Goal: Transaction & Acquisition: Download file/media

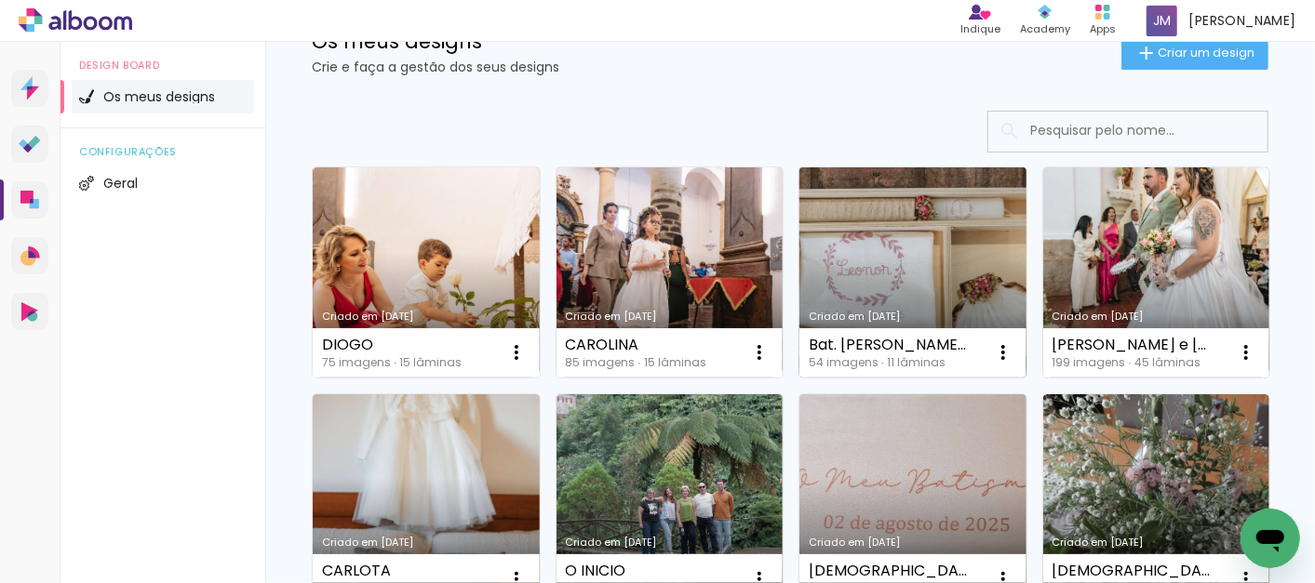
scroll to position [103, 0]
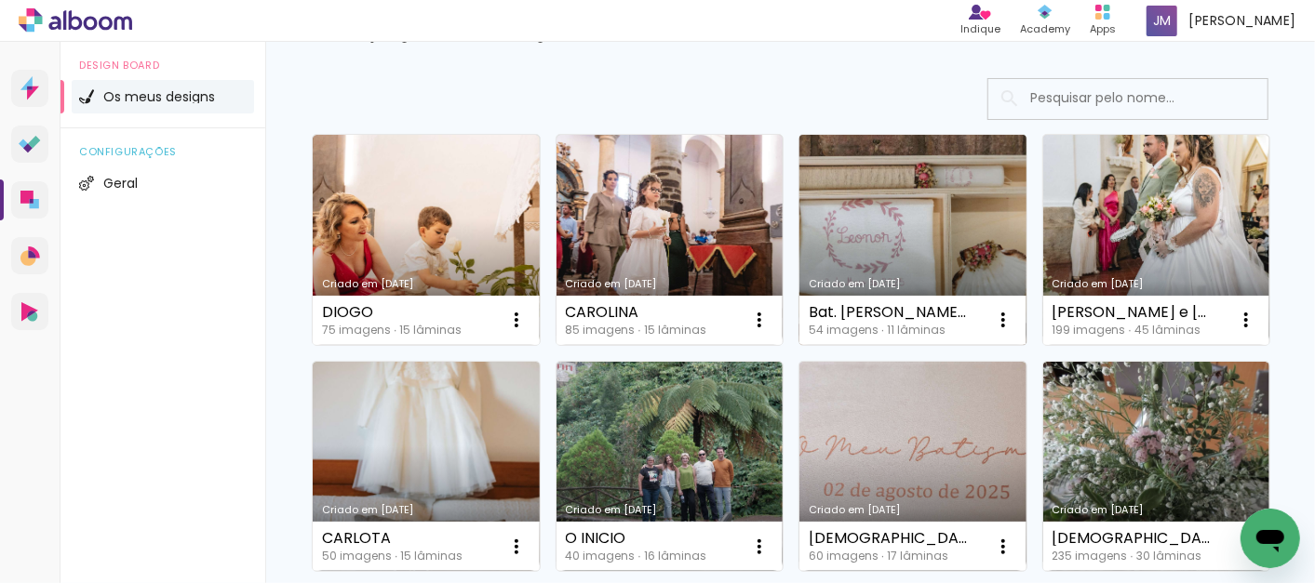
click at [915, 242] on link "Criado em [DATE]" at bounding box center [912, 240] width 227 height 210
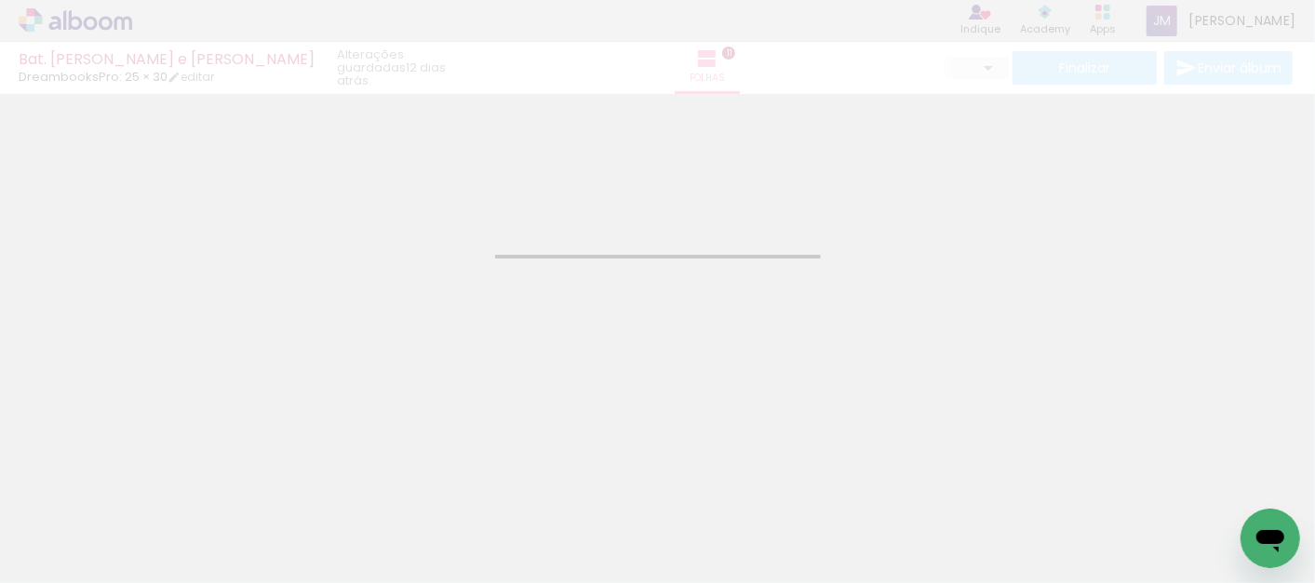
type input "JPG"
type input "Alta, 300 DPI"
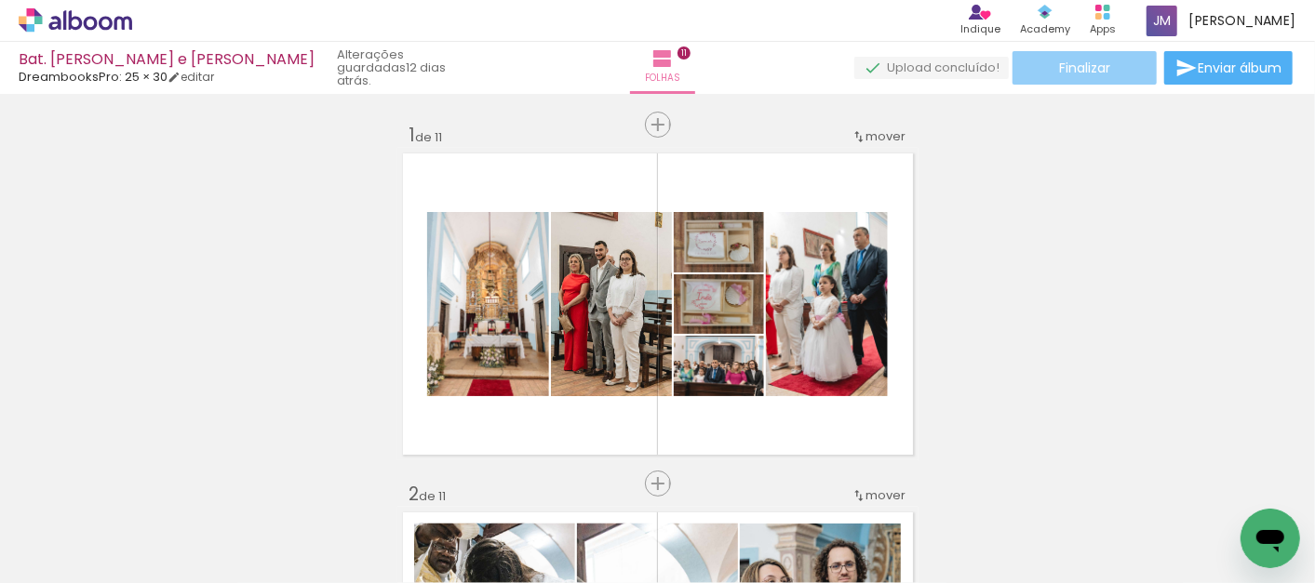
click at [1115, 58] on paper-button "Finalizar" at bounding box center [1084, 67] width 144 height 33
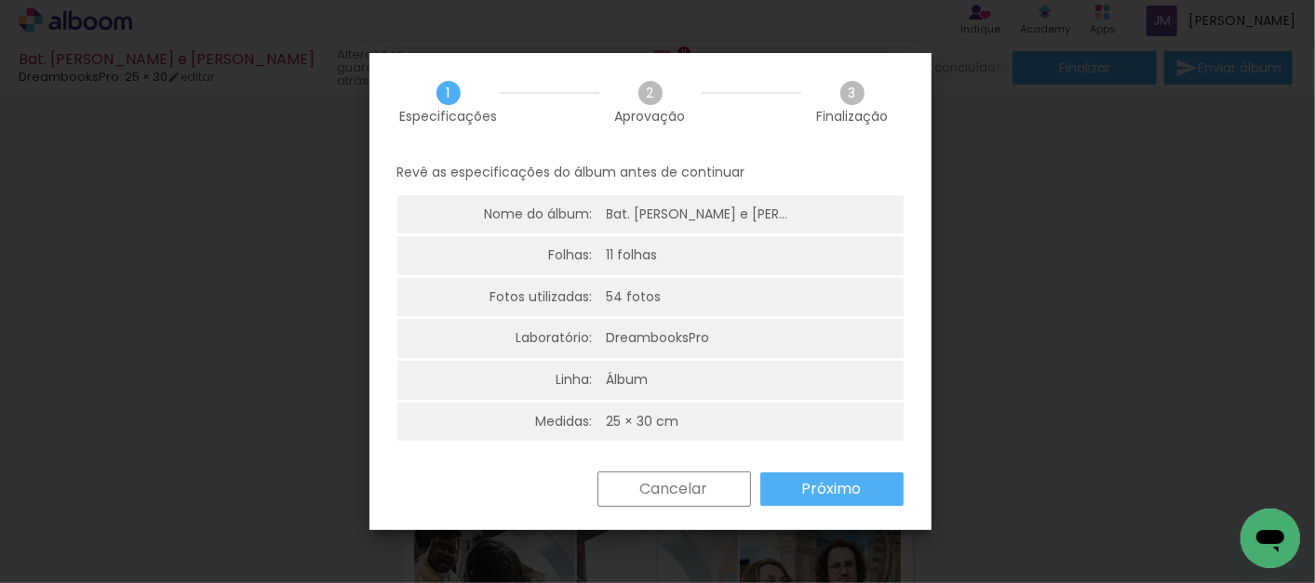
click at [0, 0] on slot "Próximo" at bounding box center [0, 0] width 0 height 0
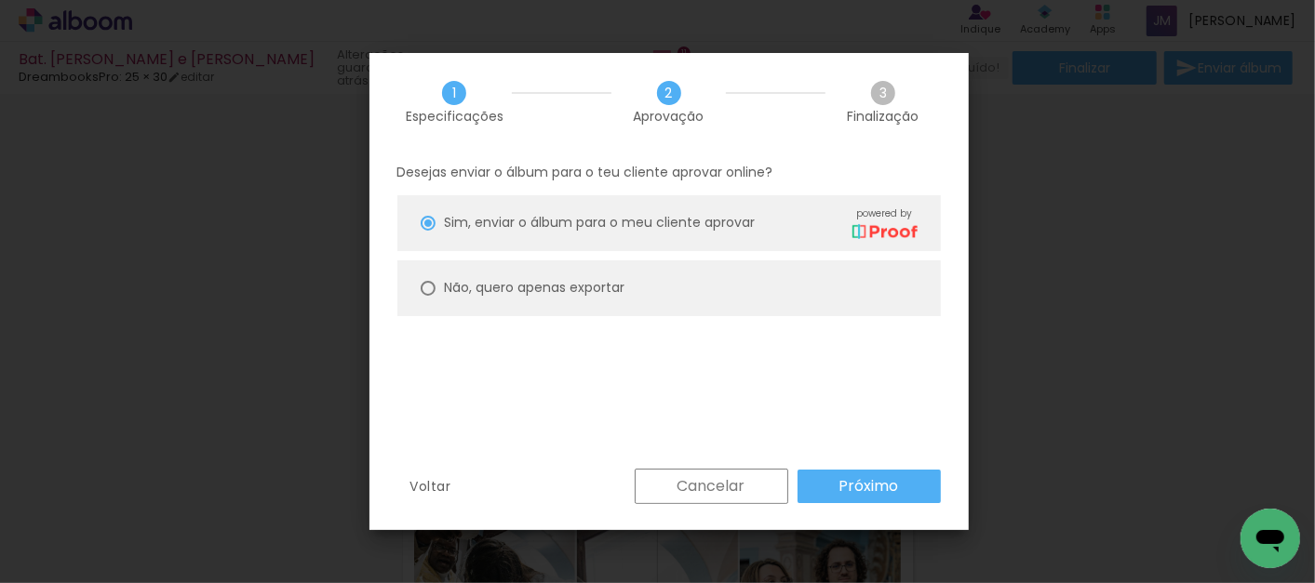
click at [0, 0] on slot "Não, quero apenas exportar" at bounding box center [0, 0] width 0 height 0
type paper-radio-button "on"
click at [0, 0] on slot "Próximo" at bounding box center [0, 0] width 0 height 0
type input "Alta, 300 DPI"
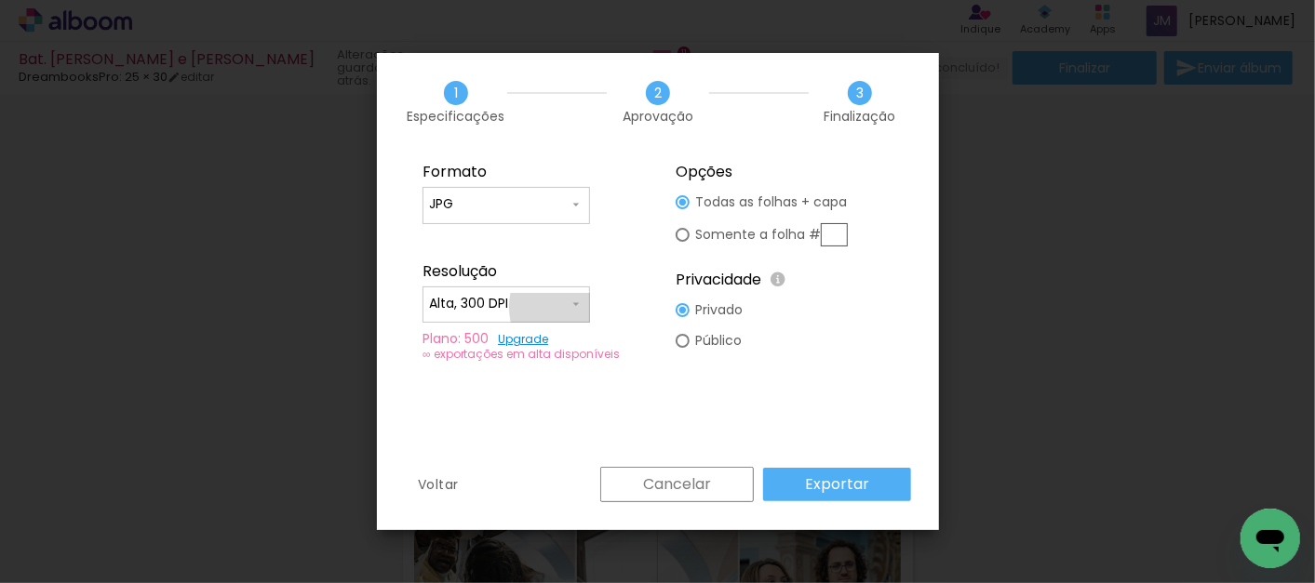
click at [0, 0] on iron-icon at bounding box center [0, 0] width 0 height 0
click at [0, 0] on paper-item "Alta, 300 DPI" at bounding box center [0, 0] width 0 height 0
click at [0, 0] on slot "Exportar" at bounding box center [0, 0] width 0 height 0
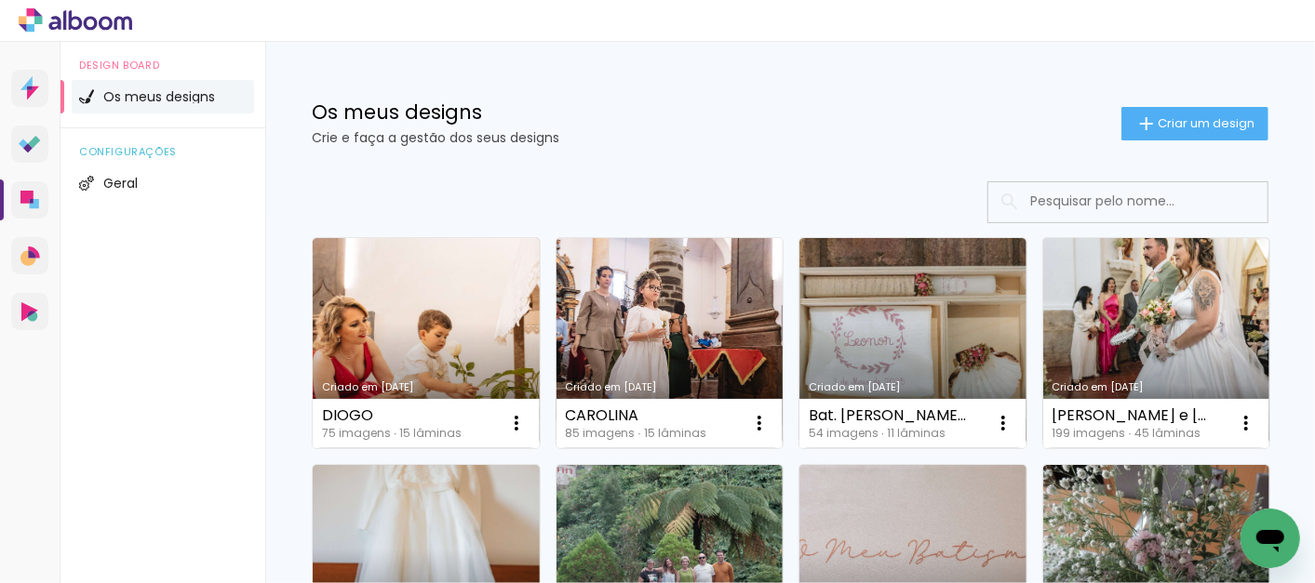
click at [695, 328] on link "Criado em [DATE]" at bounding box center [669, 343] width 227 height 210
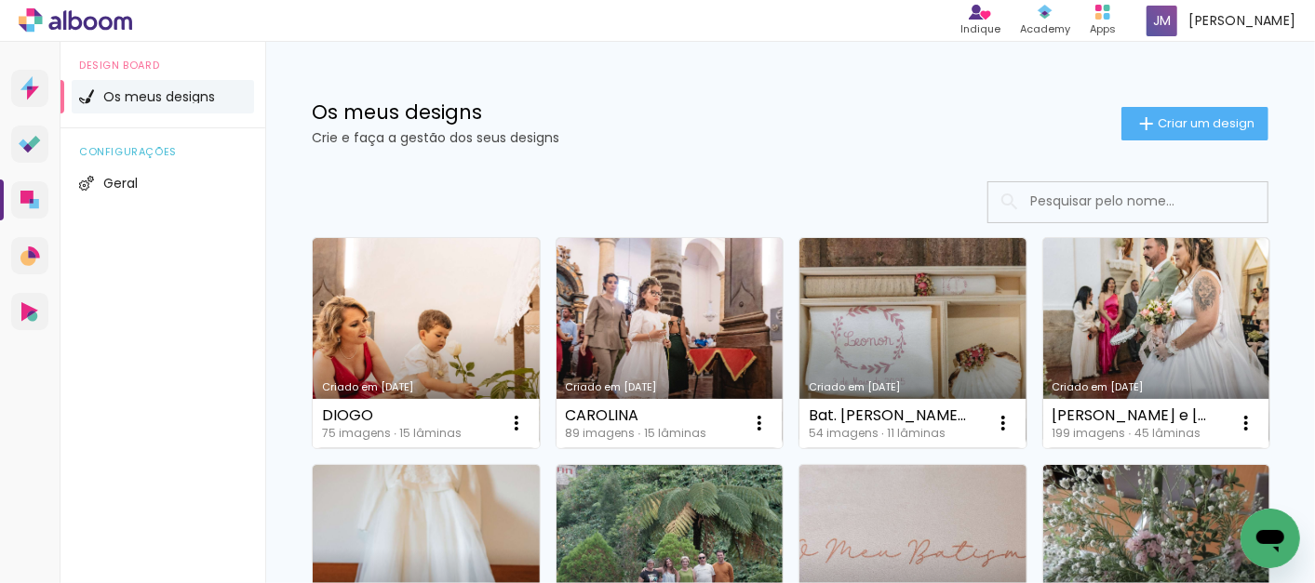
click at [420, 337] on link "Criado em [DATE]" at bounding box center [426, 343] width 227 height 210
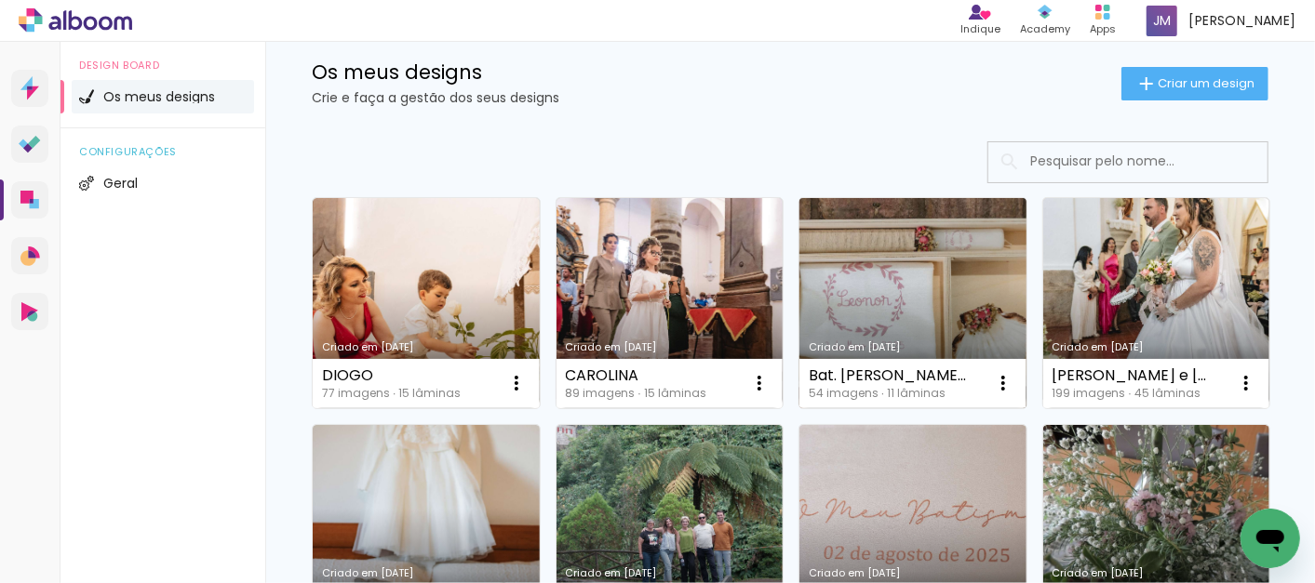
scroll to position [103, 0]
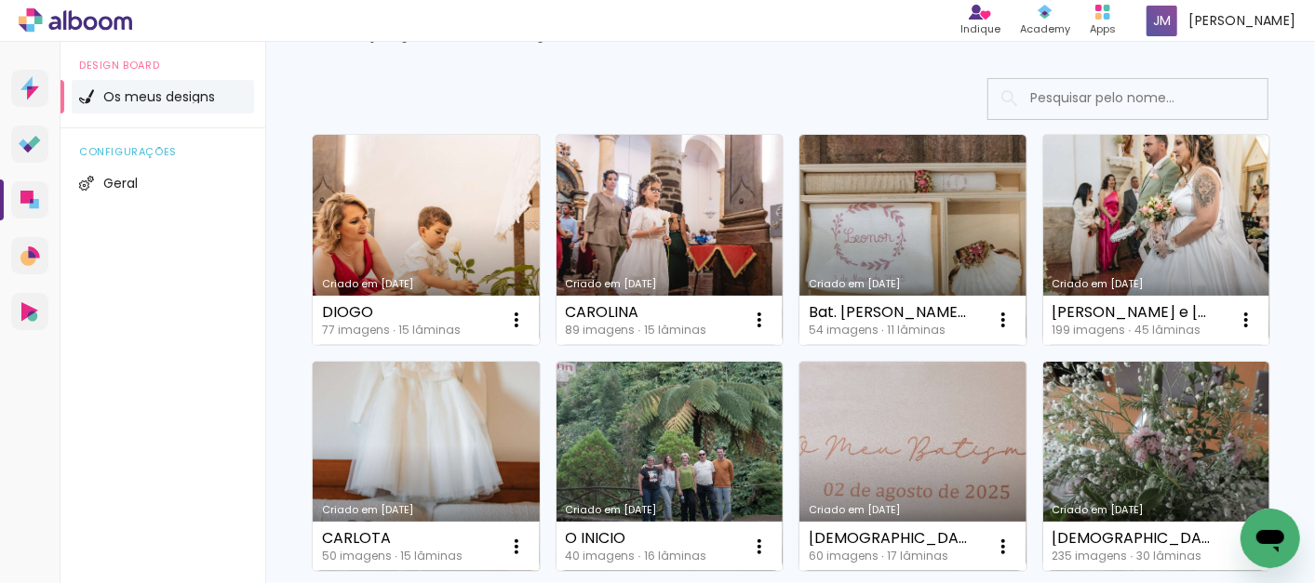
click at [540, 444] on link "Criado em [DATE]" at bounding box center [426, 467] width 227 height 210
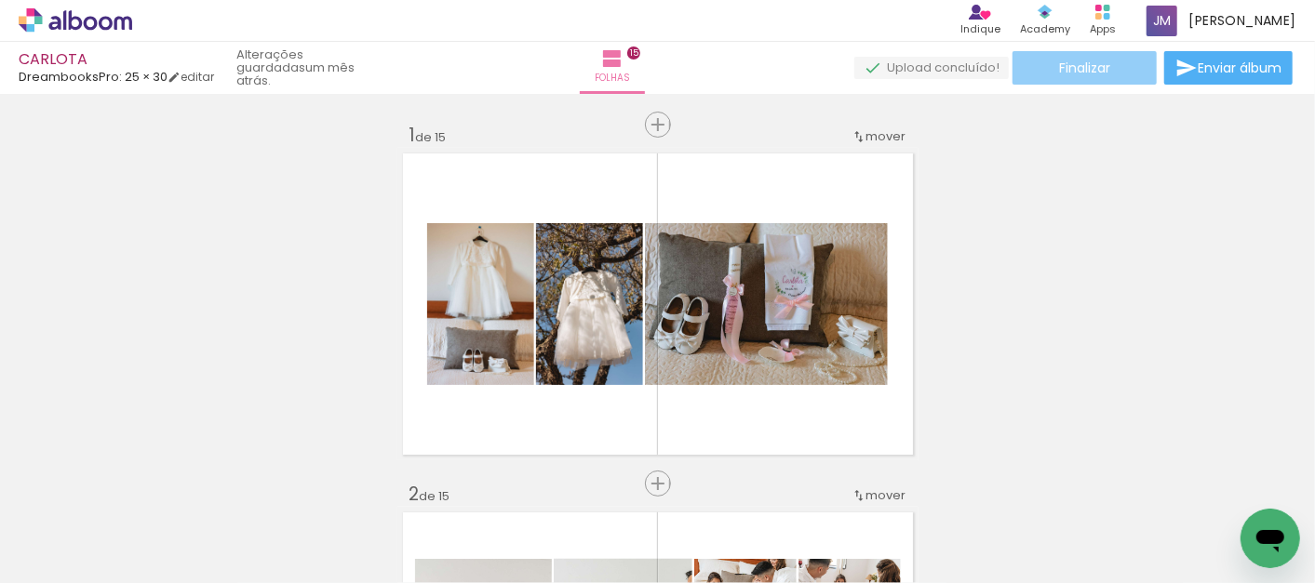
click at [1090, 62] on span "Finalizar" at bounding box center [1084, 67] width 51 height 13
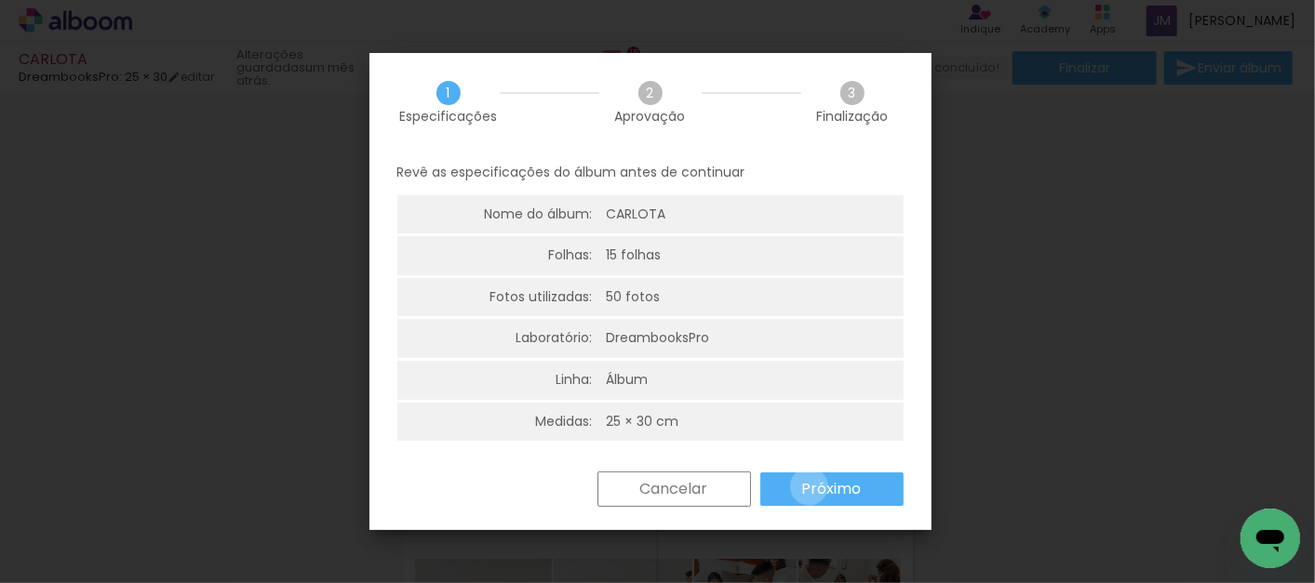
click at [0, 0] on slot "Próximo" at bounding box center [0, 0] width 0 height 0
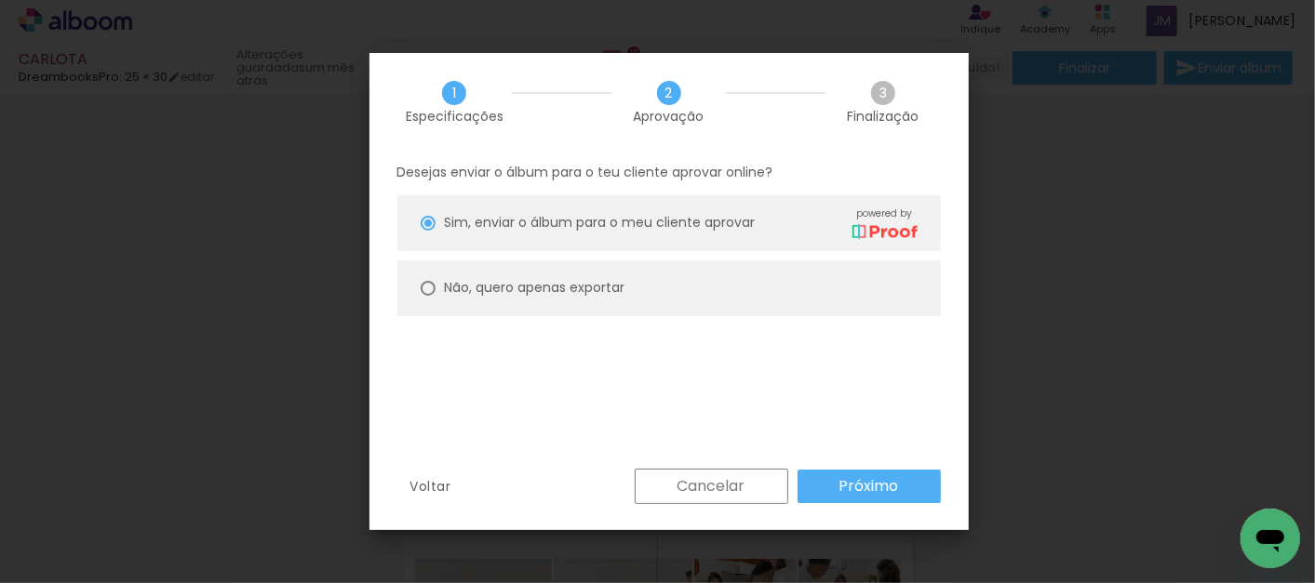
click at [0, 0] on slot "Cancelar" at bounding box center [0, 0] width 0 height 0
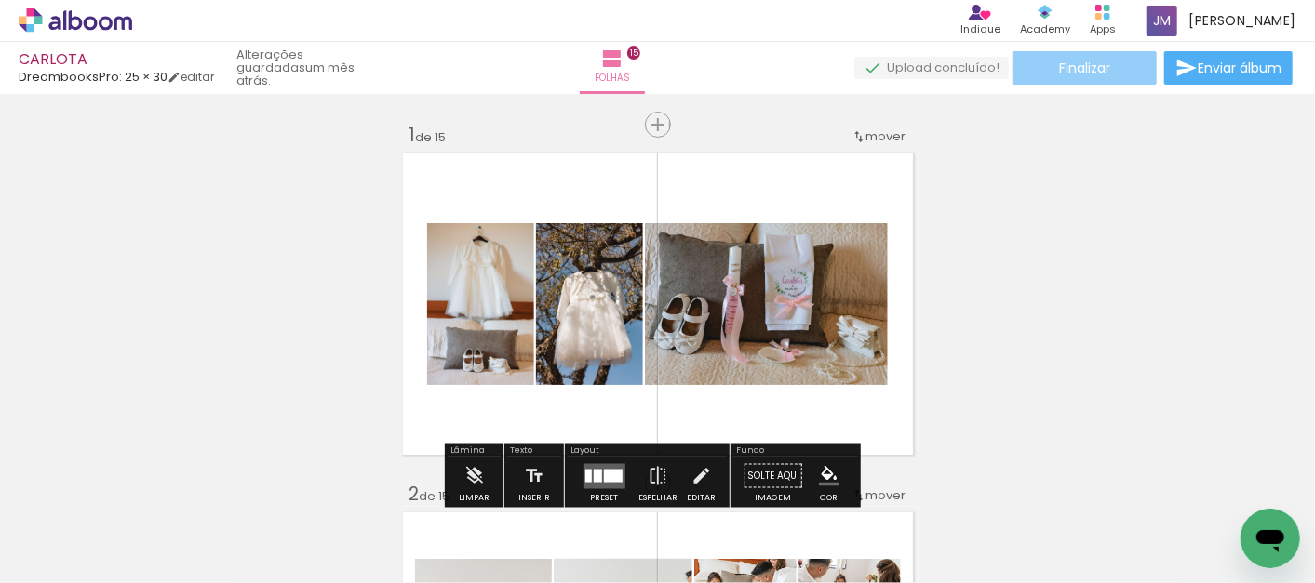
click at [1074, 71] on span "Finalizar" at bounding box center [1084, 67] width 51 height 13
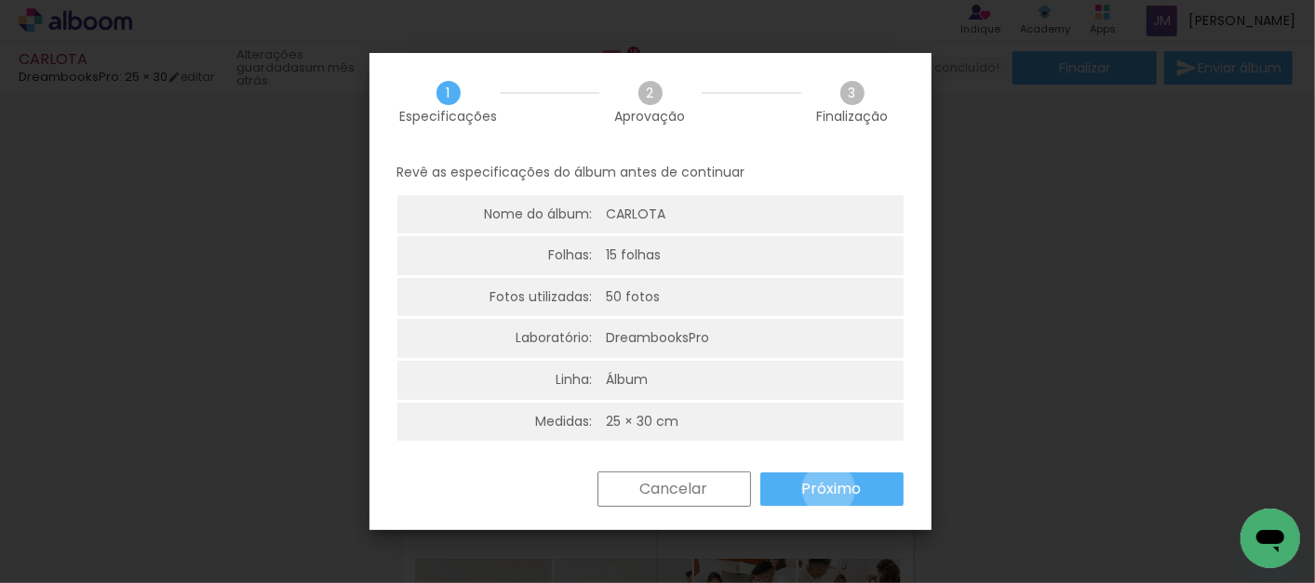
click at [0, 0] on slot "Próximo" at bounding box center [0, 0] width 0 height 0
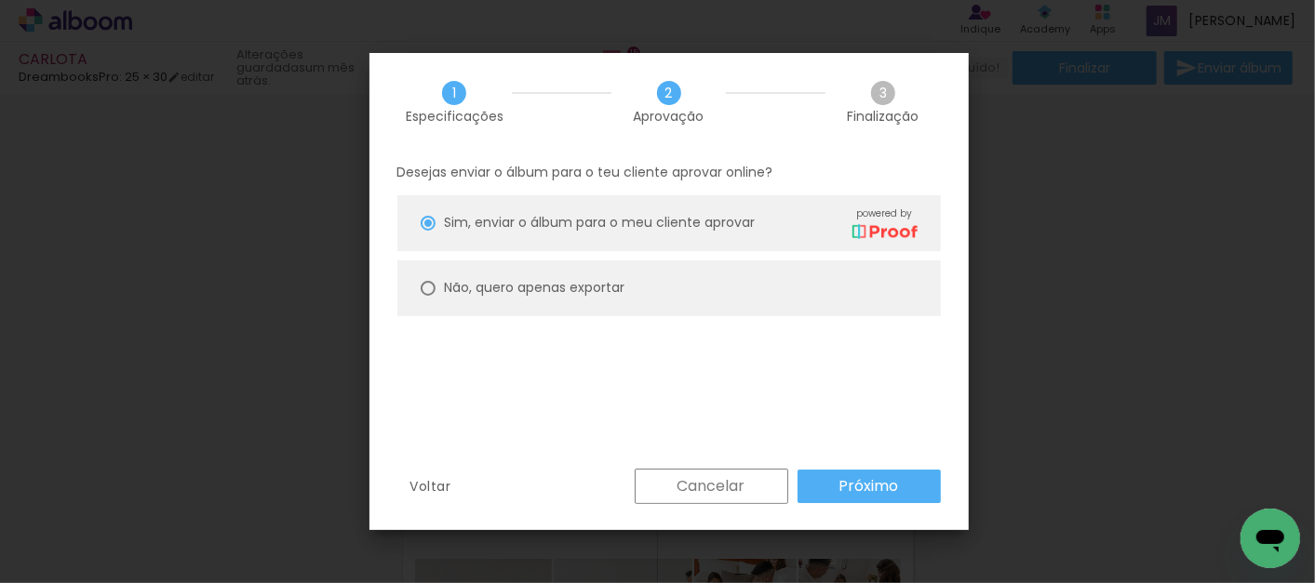
click at [431, 281] on div at bounding box center [427, 288] width 15 height 15
type paper-radio-button "on"
click at [0, 0] on slot "Próximo" at bounding box center [0, 0] width 0 height 0
type input "Alta, 300 DPI"
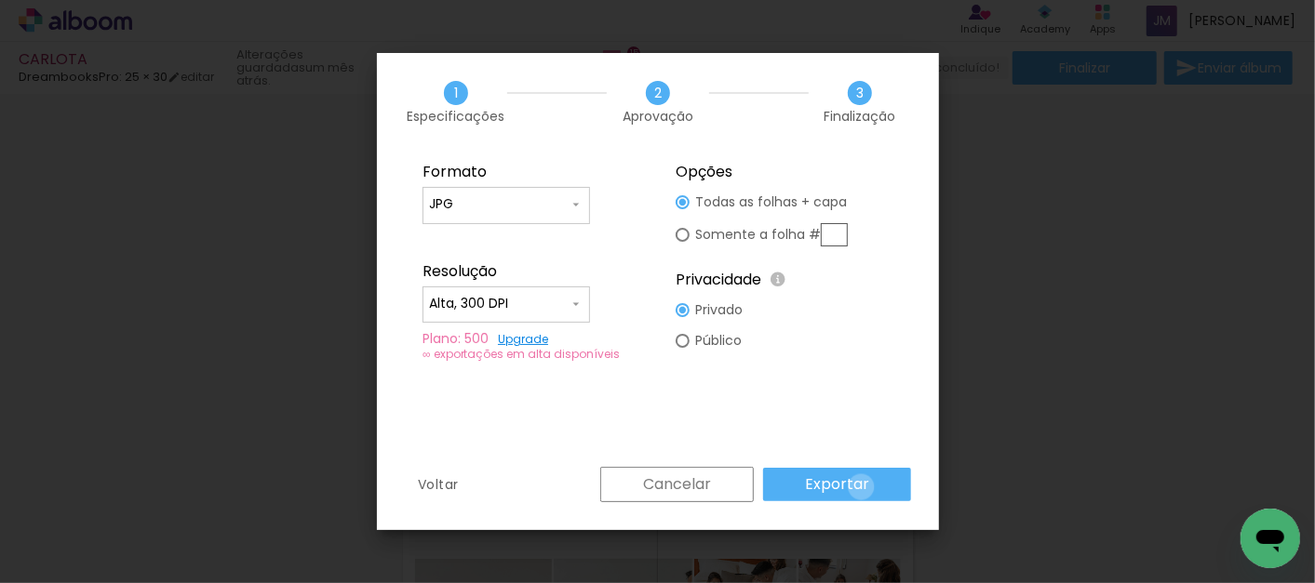
click at [0, 0] on slot "Exportar" at bounding box center [0, 0] width 0 height 0
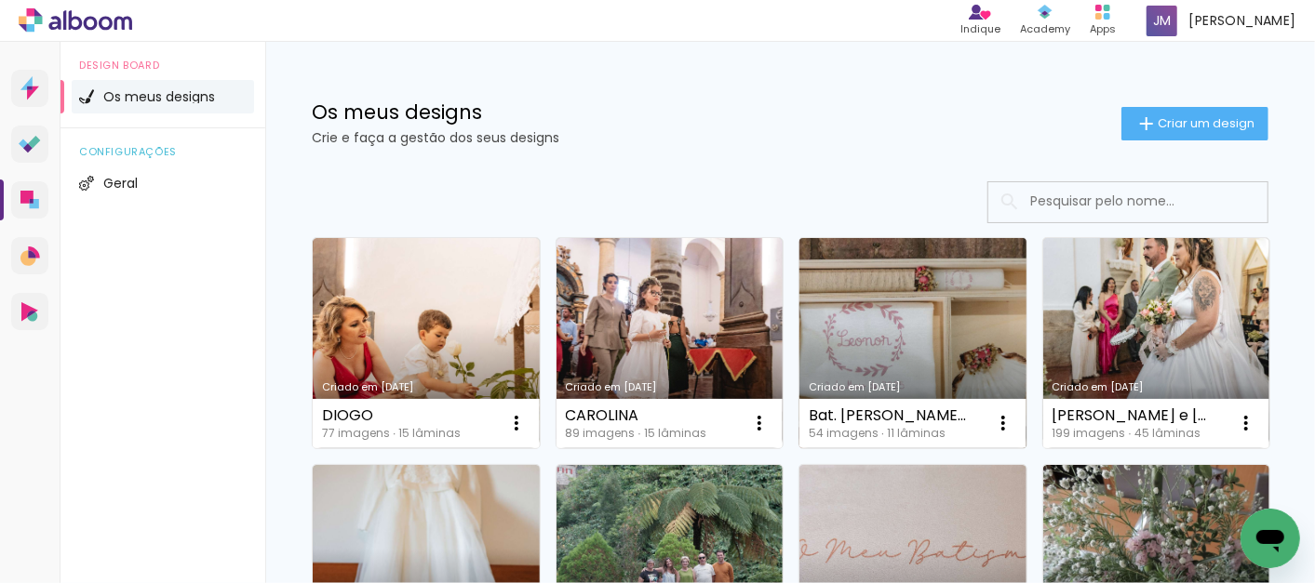
click at [894, 363] on link "Criado em [DATE]" at bounding box center [912, 343] width 227 height 210
click at [0, 0] on neon-animated-pages "Confirmar Cancelar" at bounding box center [0, 0] width 0 height 0
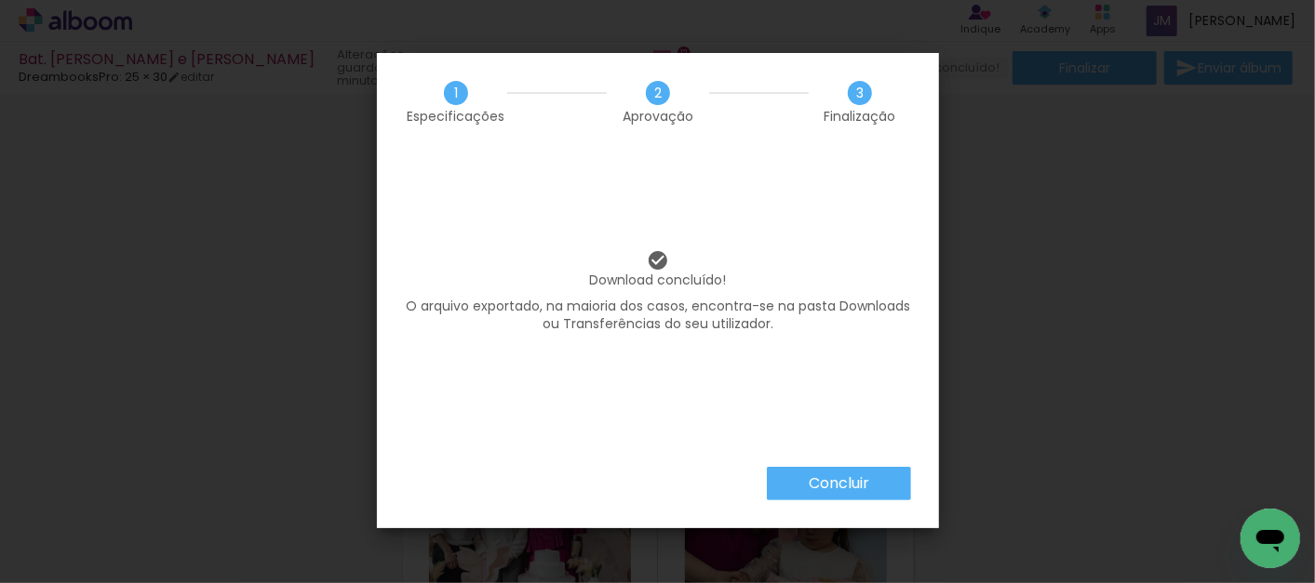
click at [1266, 148] on iron-overlay-backdrop at bounding box center [657, 291] width 1315 height 583
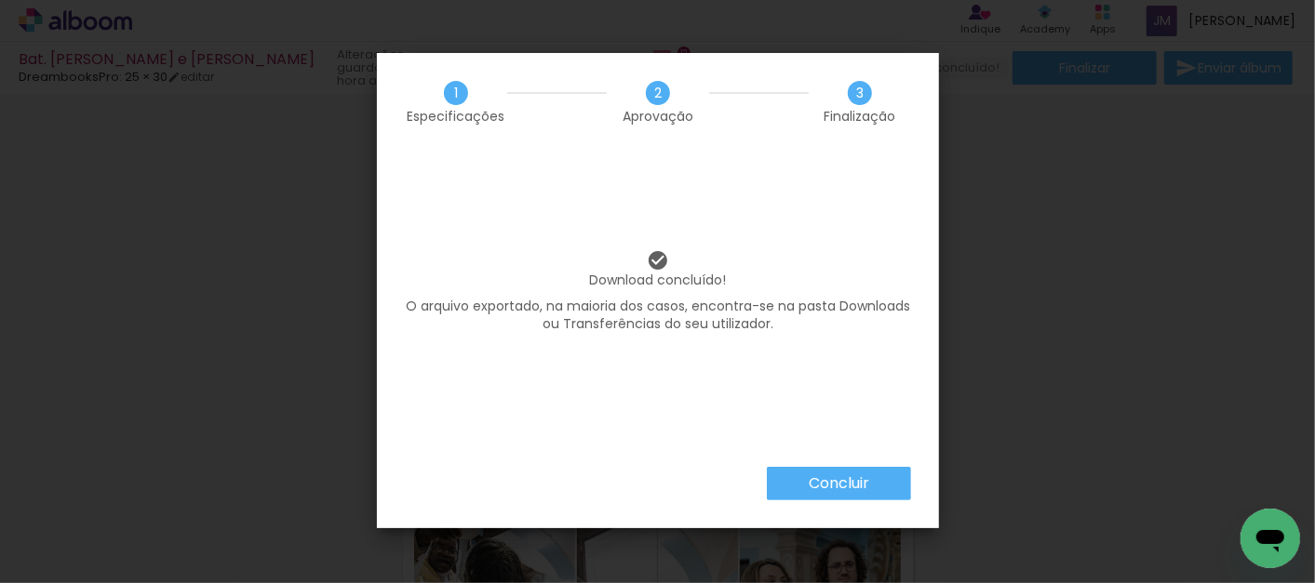
scroll to position [3717, 0]
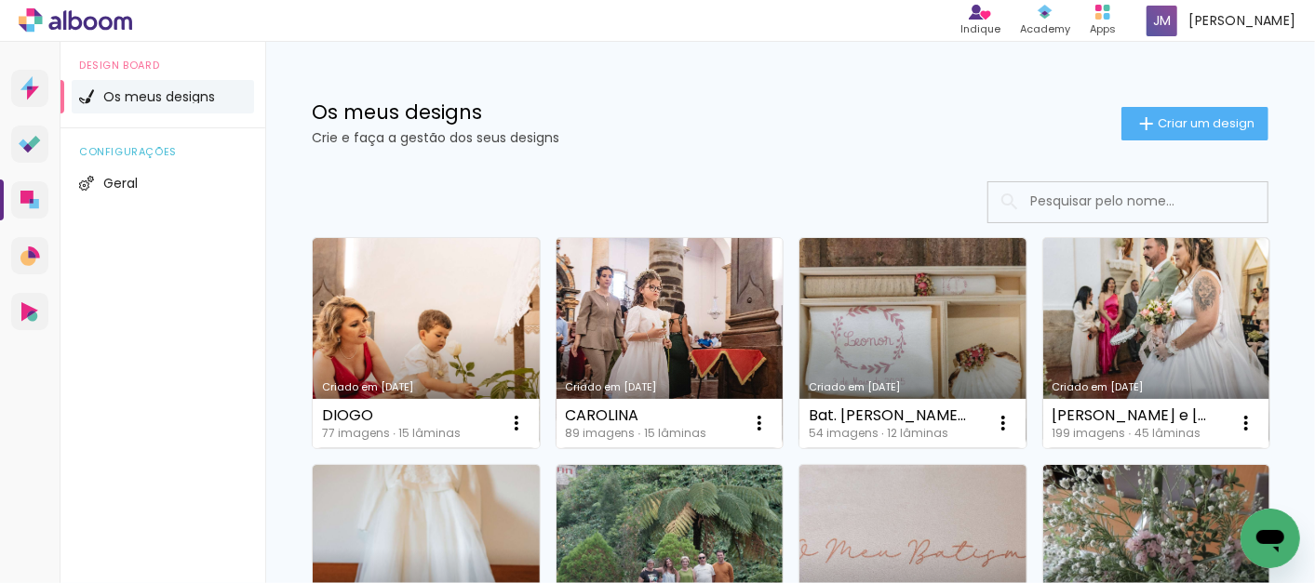
scroll to position [103, 0]
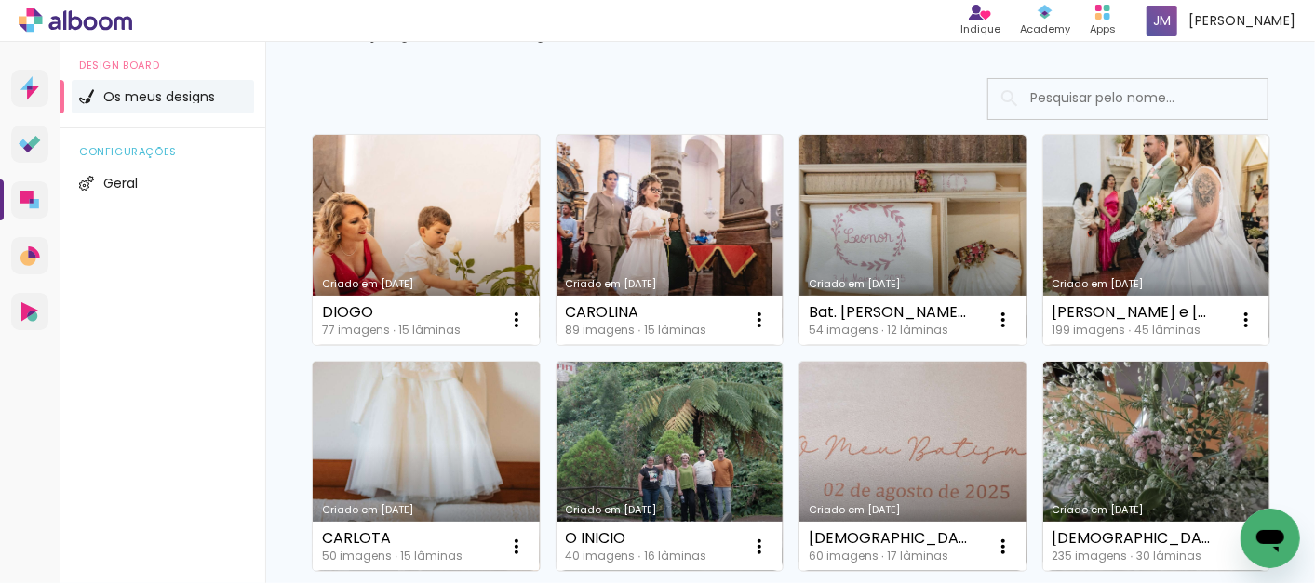
click at [540, 457] on link "Criado em [DATE]" at bounding box center [426, 467] width 227 height 210
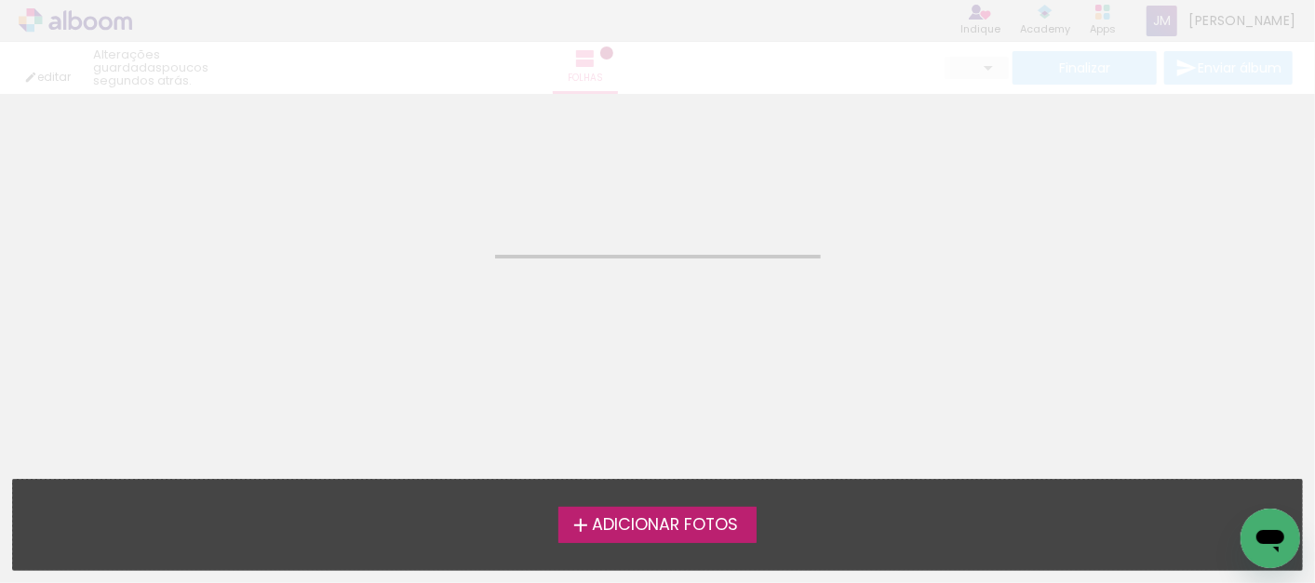
click at [688, 457] on neon-animated-pages "Confirmar Cancelar" at bounding box center [657, 338] width 1315 height 489
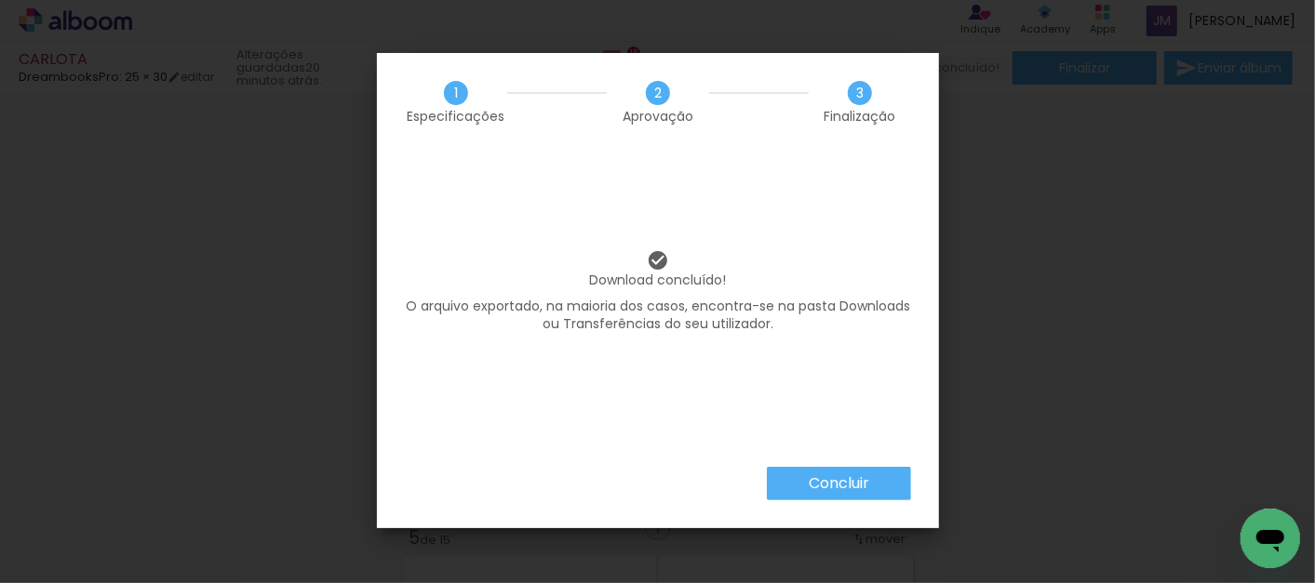
scroll to position [0, 4052]
